Goal: Information Seeking & Learning: Learn about a topic

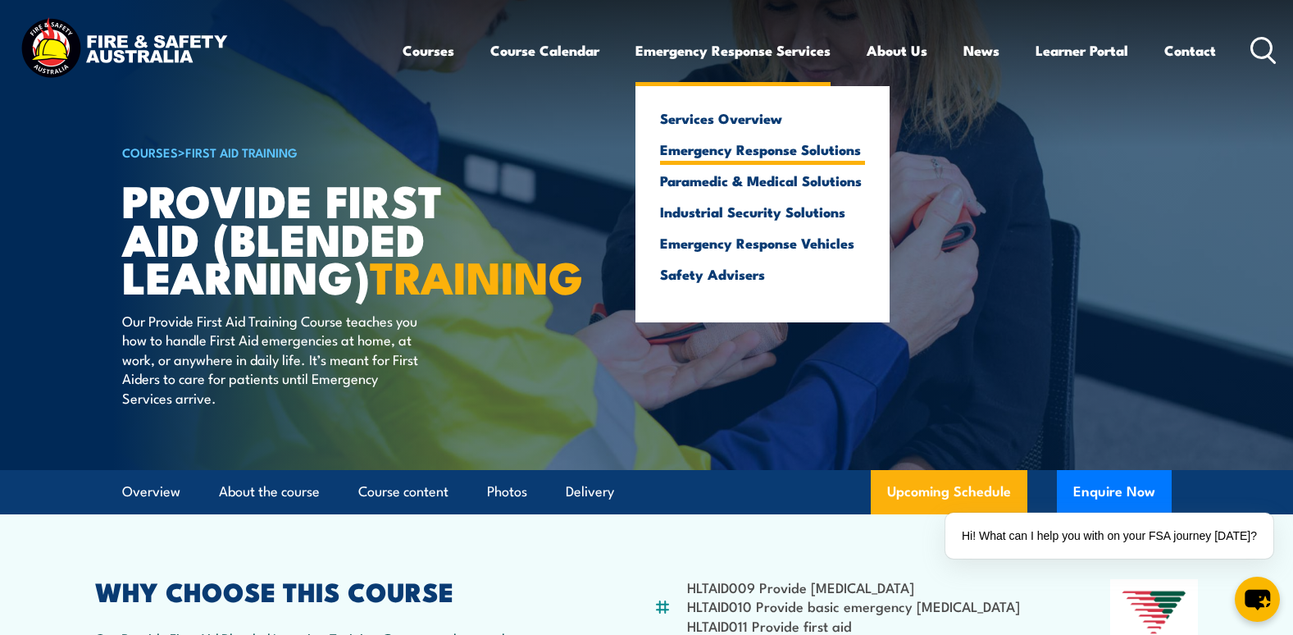
click at [780, 153] on link "Emergency Response Solutions" at bounding box center [762, 149] width 205 height 15
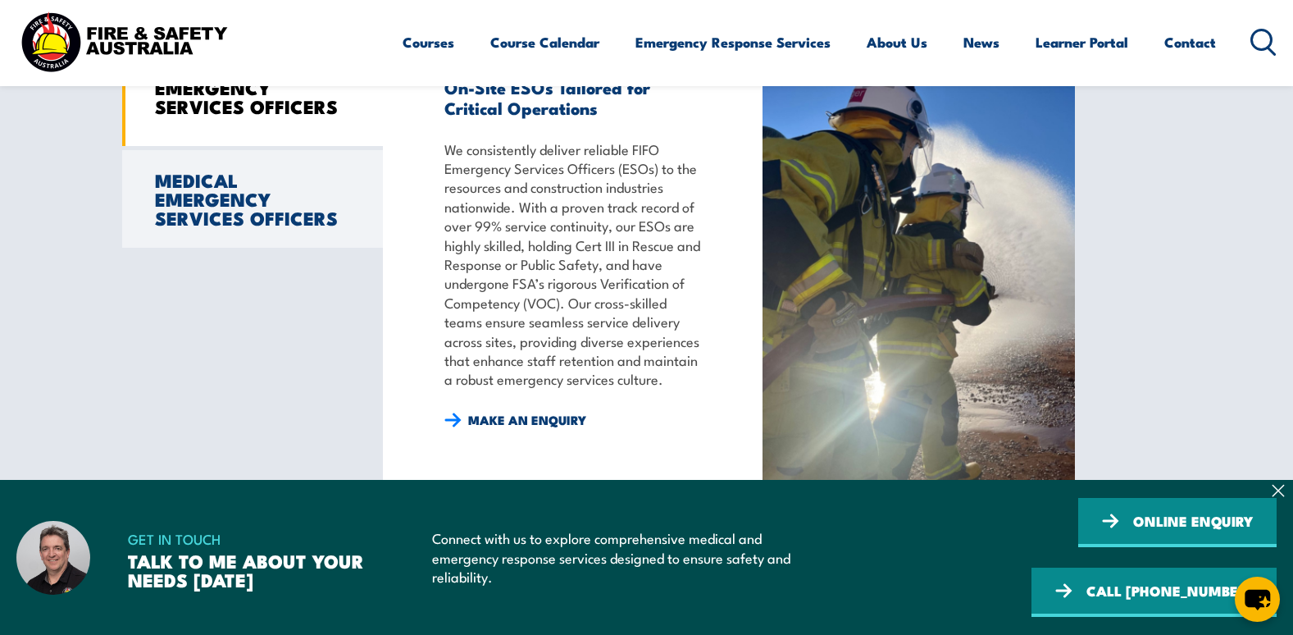
scroll to position [1476, 0]
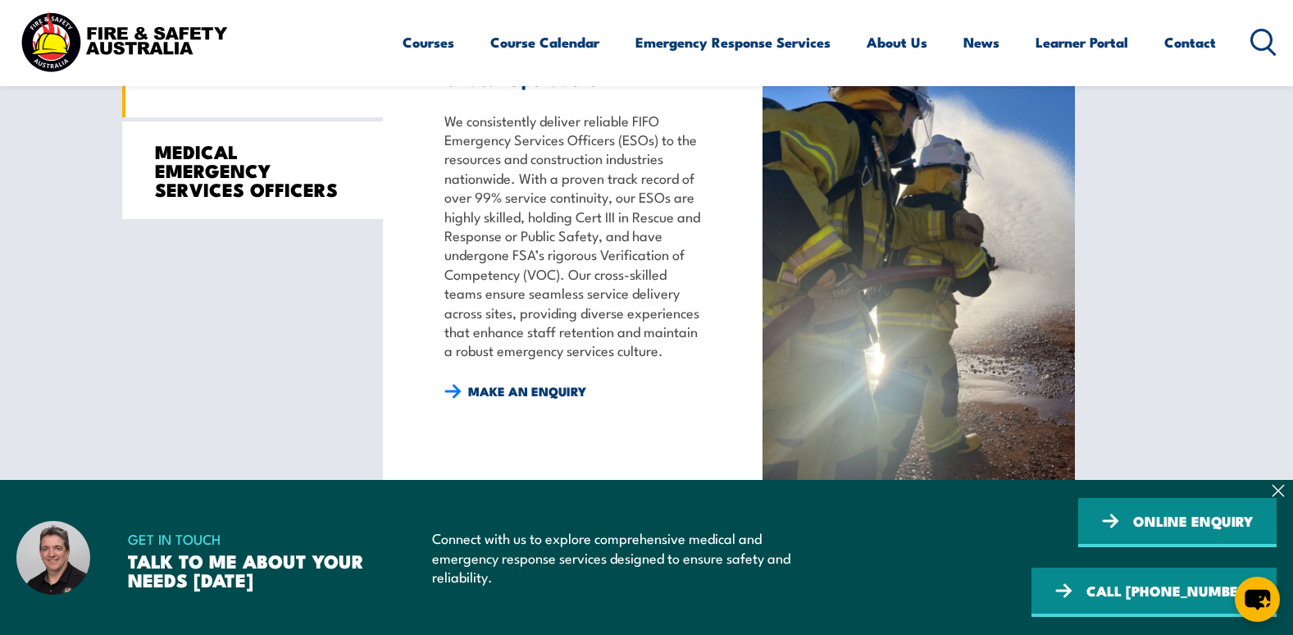
click at [276, 195] on link "MEDICAL EMERGENCY SERVICES OFFICERS" at bounding box center [252, 170] width 261 height 98
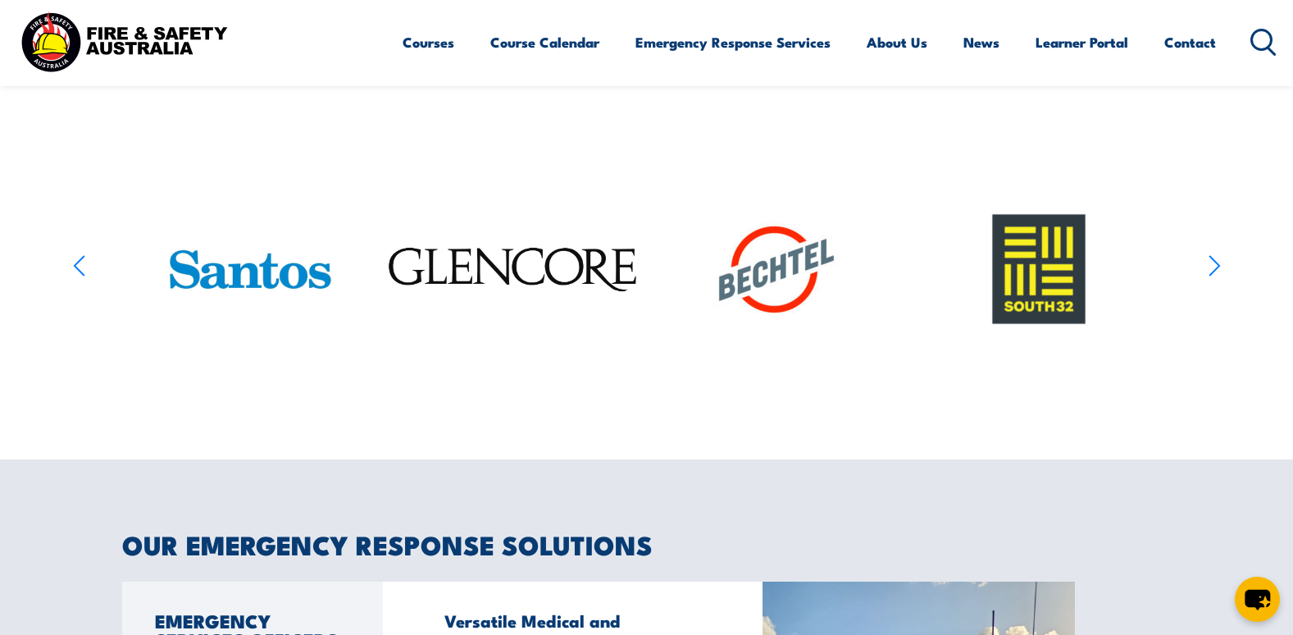
scroll to position [902, 0]
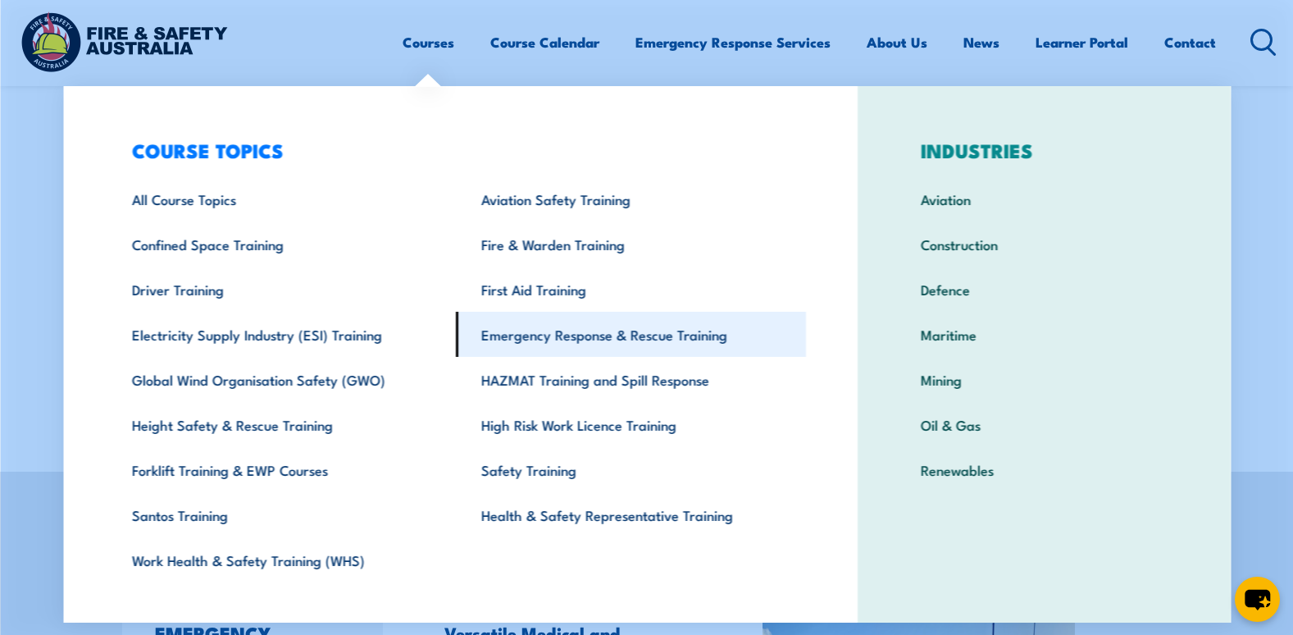
click at [587, 334] on link "Emergency Response & Rescue Training" at bounding box center [631, 334] width 350 height 45
